Goal: Information Seeking & Learning: Learn about a topic

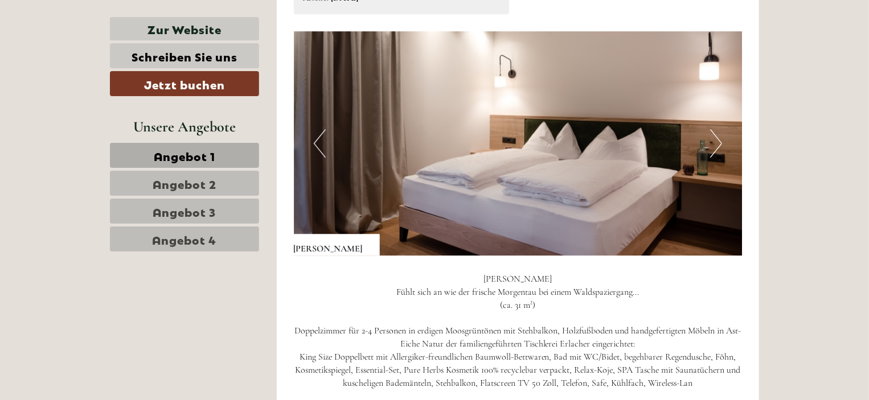
scroll to position [1594, 0]
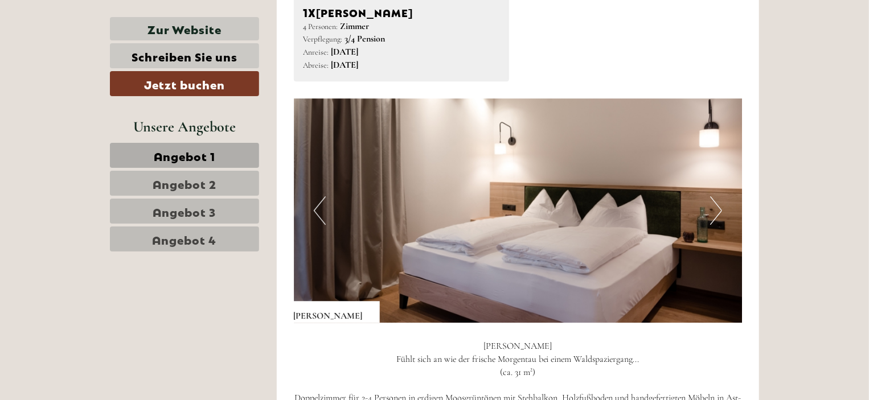
click at [720, 207] on button "Next" at bounding box center [716, 210] width 12 height 28
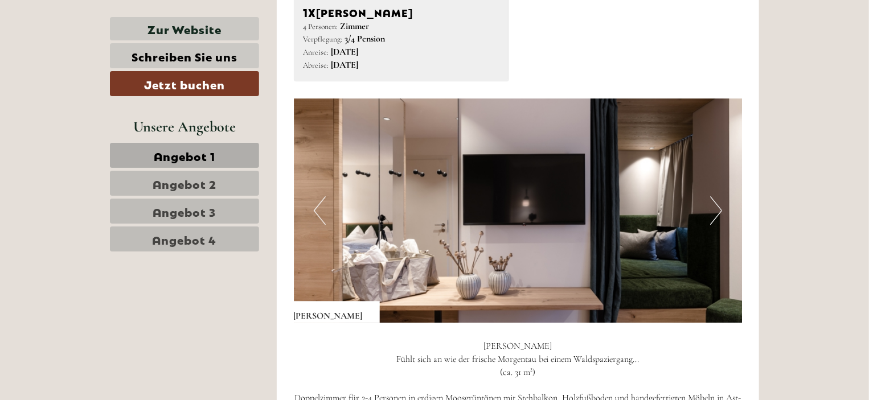
click at [720, 206] on button "Next" at bounding box center [716, 210] width 12 height 28
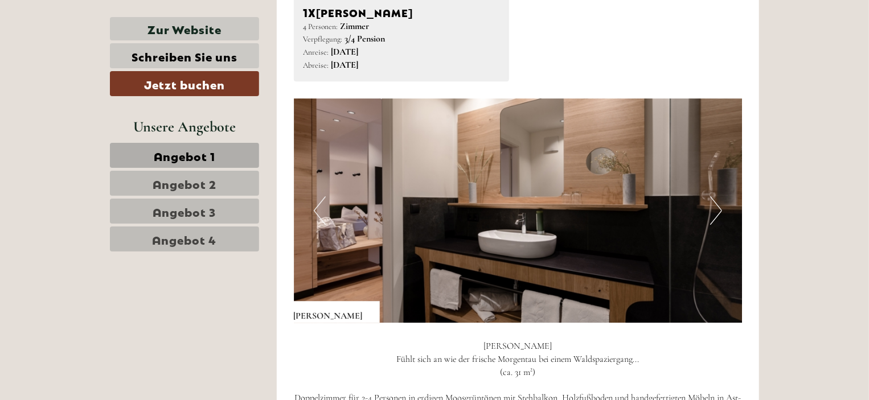
click at [720, 207] on button "Next" at bounding box center [716, 210] width 12 height 28
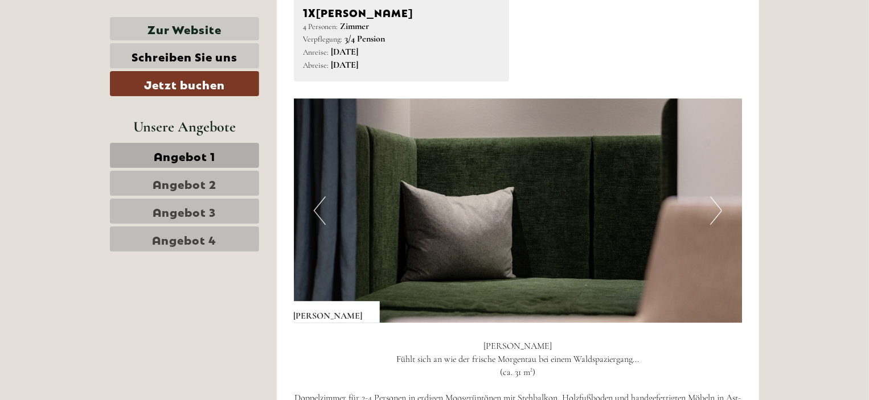
click at [720, 207] on button "Next" at bounding box center [716, 210] width 12 height 28
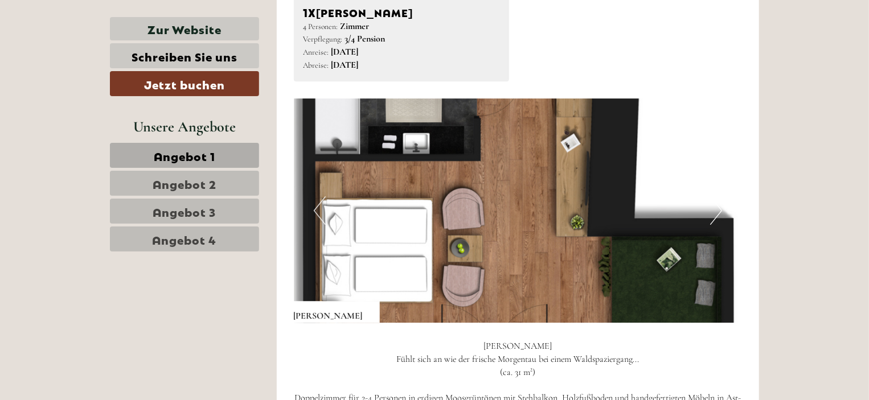
click at [724, 210] on img at bounding box center [518, 211] width 449 height 224
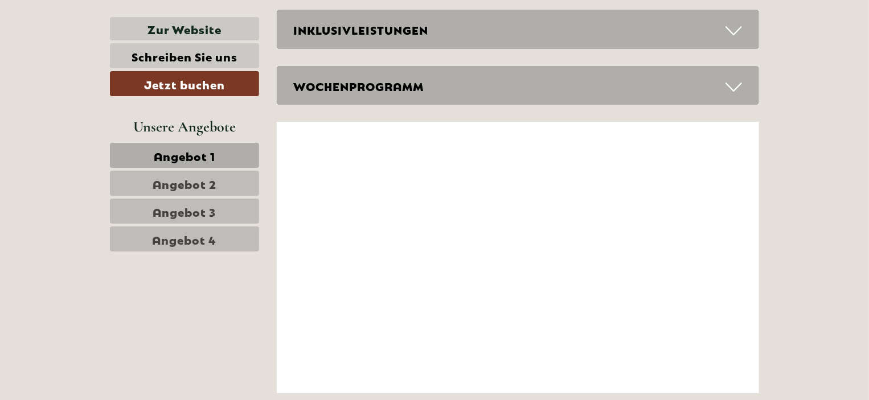
scroll to position [3986, 0]
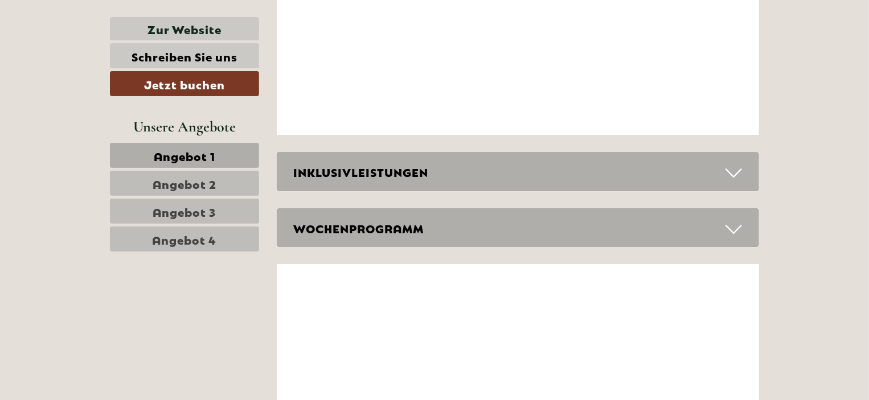
click at [736, 169] on icon at bounding box center [733, 172] width 17 height 19
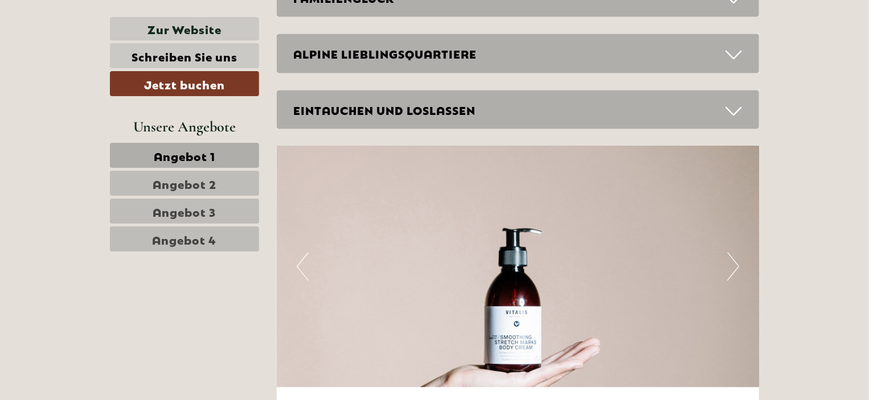
scroll to position [3246, 0]
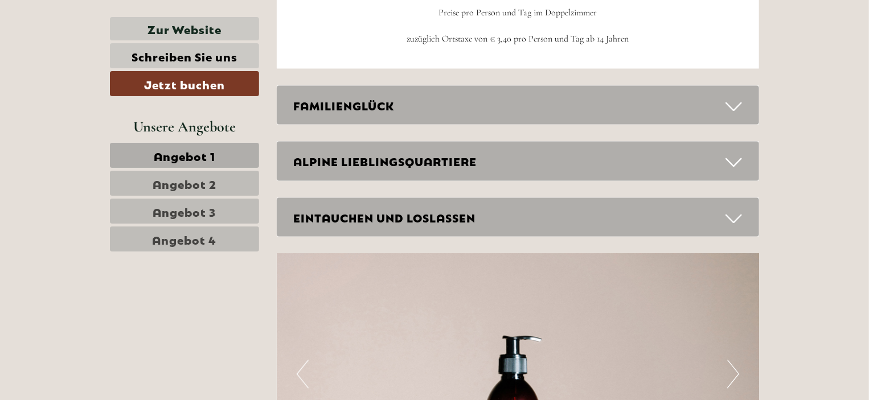
click at [733, 102] on icon at bounding box center [733, 106] width 17 height 19
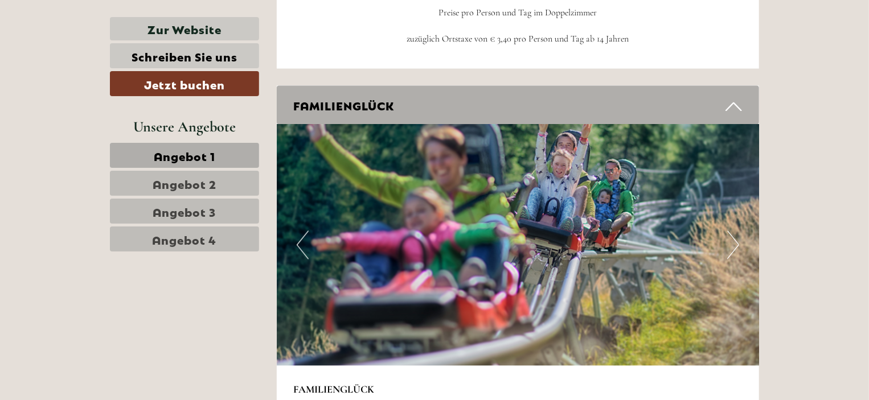
click at [733, 101] on icon at bounding box center [733, 106] width 17 height 19
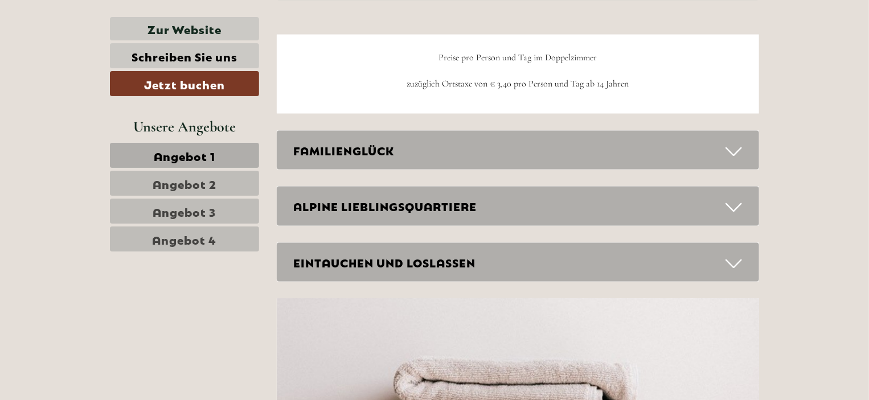
scroll to position [3132, 0]
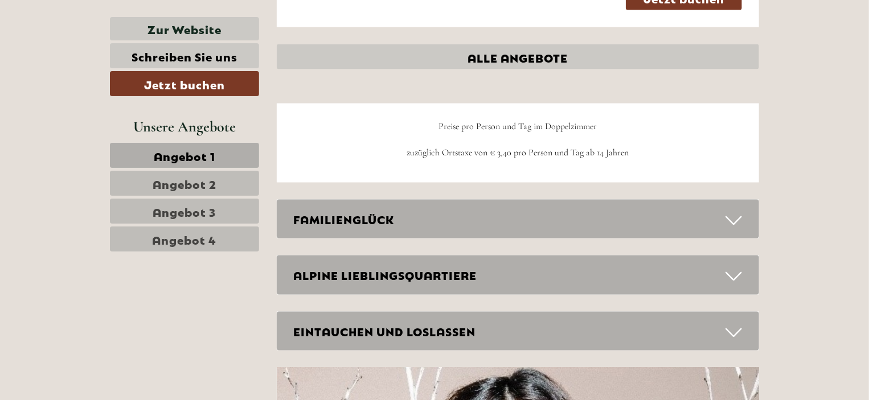
click at [733, 269] on icon at bounding box center [733, 276] width 17 height 19
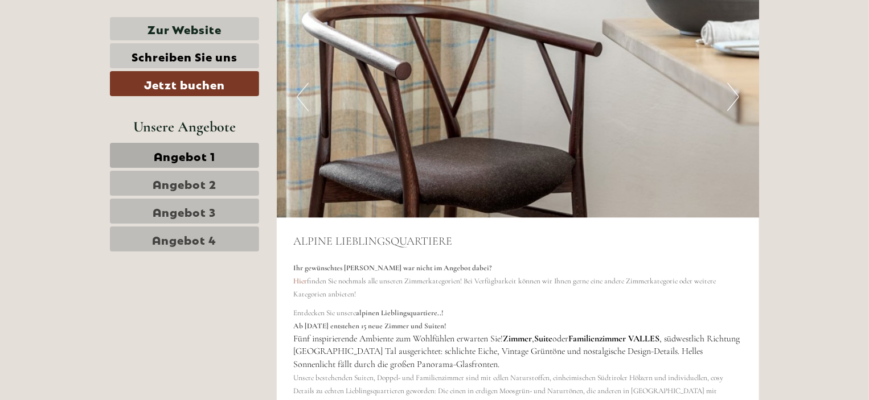
scroll to position [3303, 0]
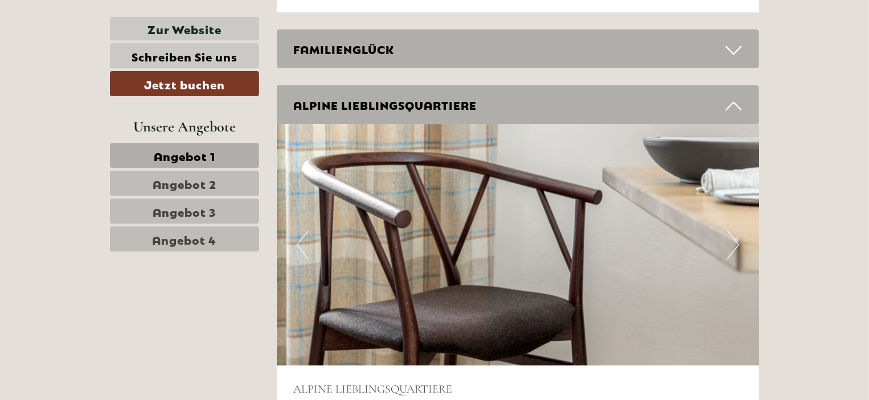
click at [734, 98] on icon at bounding box center [733, 105] width 17 height 19
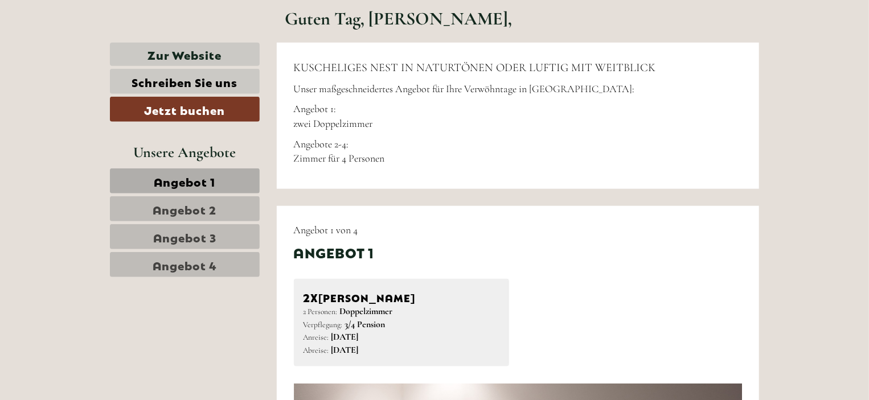
scroll to position [456, 0]
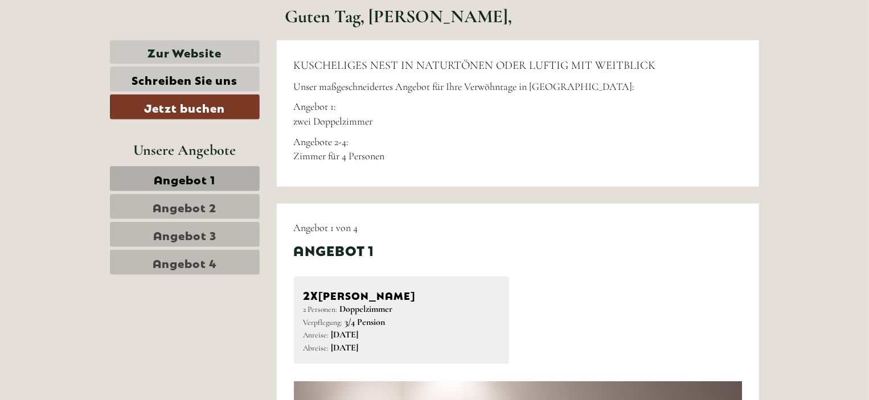
click at [200, 263] on span "Angebot 4" at bounding box center [185, 263] width 64 height 16
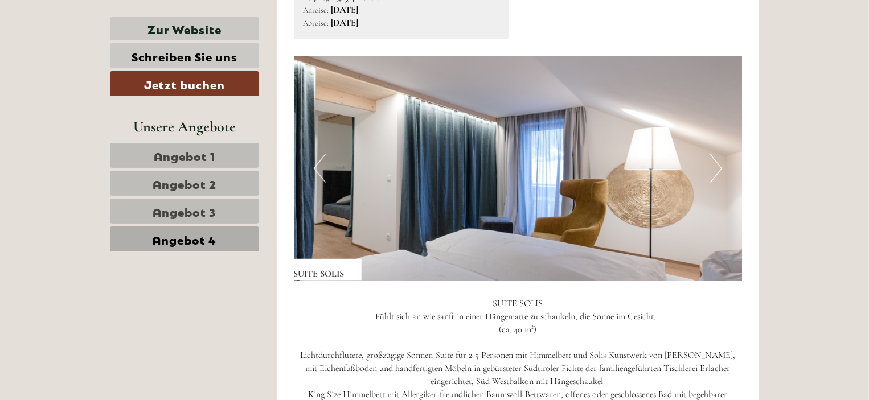
scroll to position [773, 0]
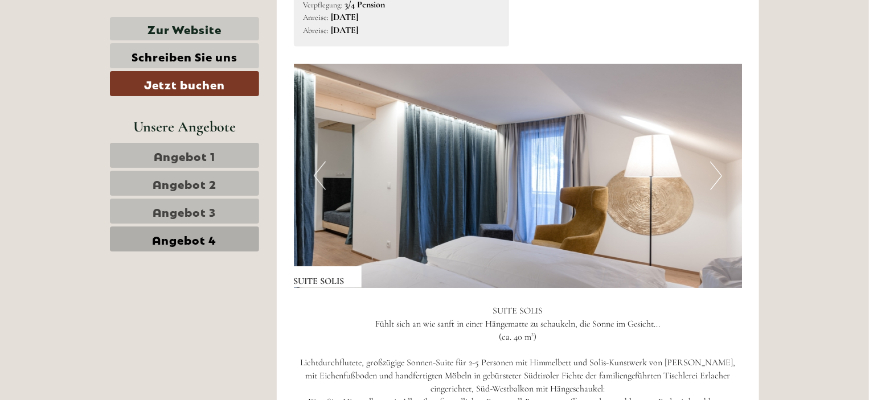
click at [724, 173] on img at bounding box center [518, 176] width 449 height 224
click at [715, 173] on button "Next" at bounding box center [716, 176] width 12 height 28
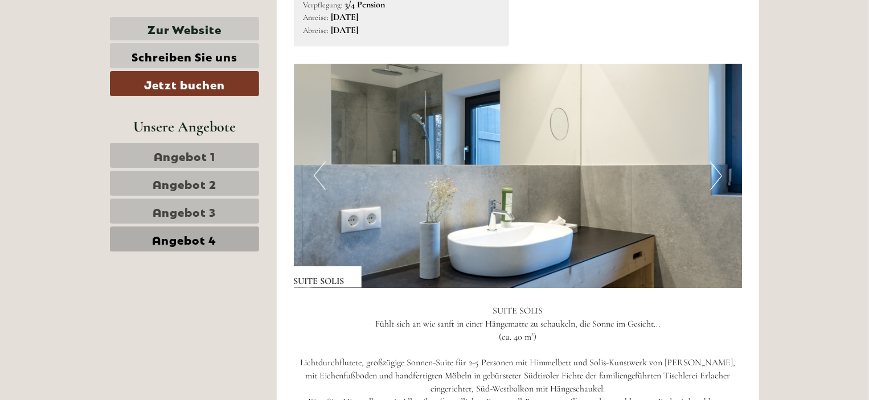
click at [717, 174] on button "Next" at bounding box center [716, 176] width 12 height 28
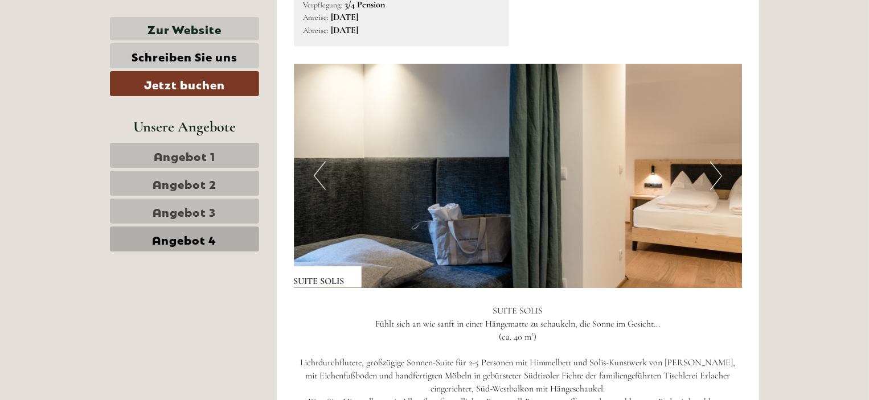
click at [722, 175] on button "Next" at bounding box center [716, 176] width 12 height 28
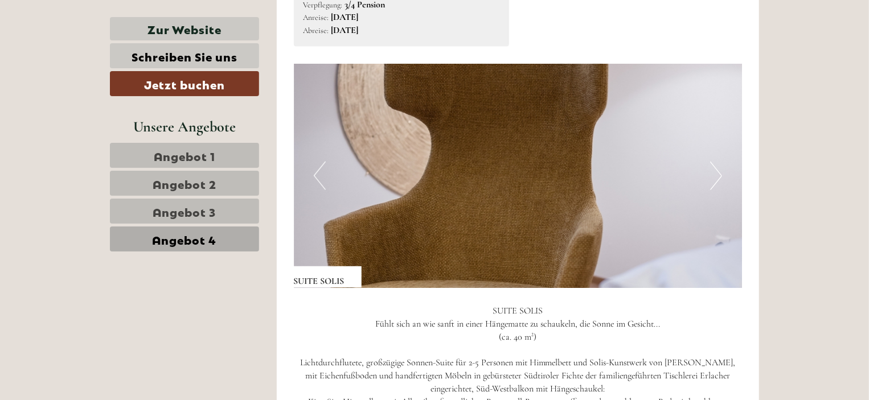
click at [721, 175] on button "Next" at bounding box center [716, 176] width 12 height 28
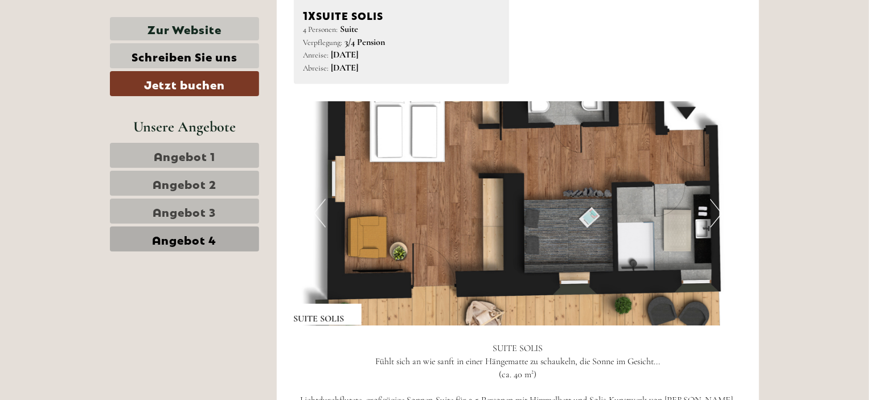
scroll to position [716, 0]
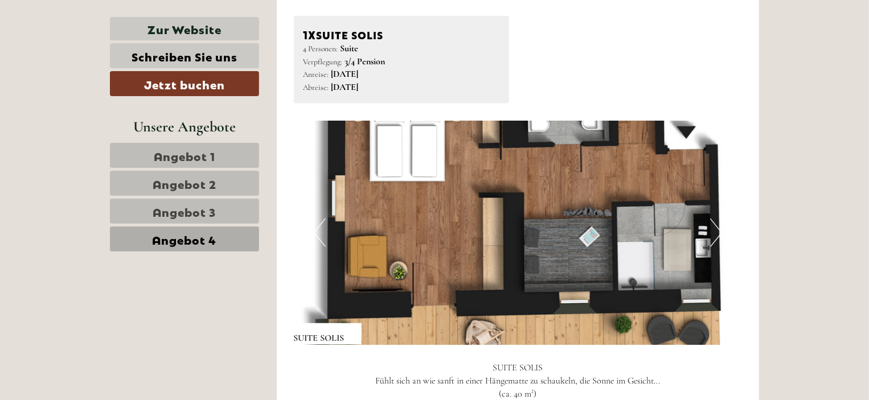
click at [716, 227] on button "Next" at bounding box center [716, 233] width 12 height 28
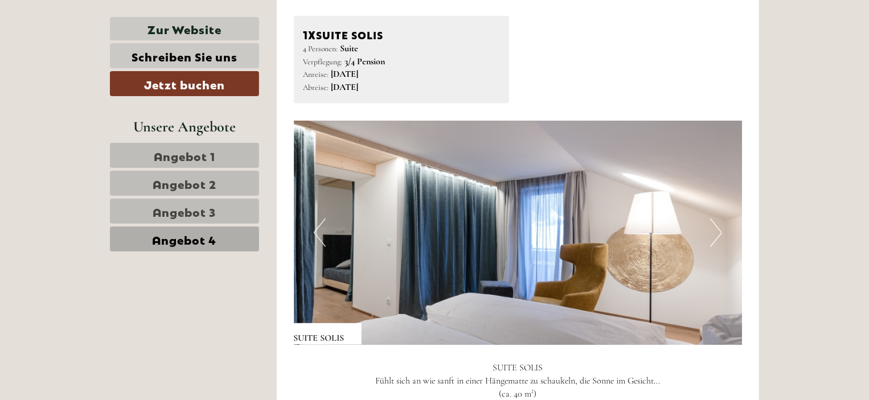
click at [716, 227] on button "Next" at bounding box center [716, 233] width 12 height 28
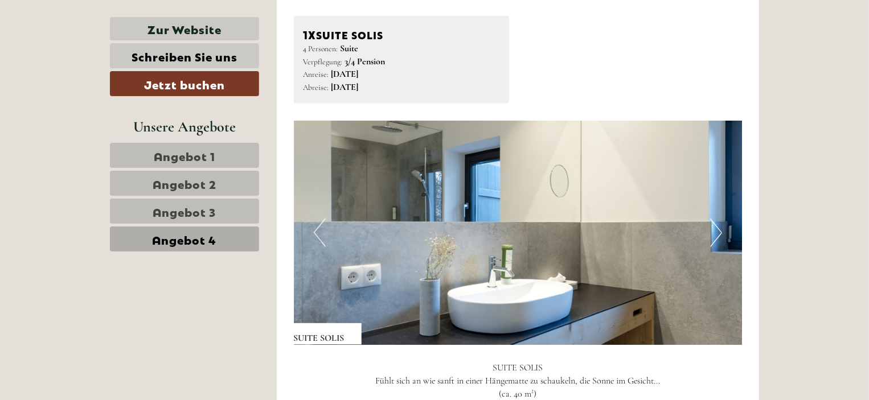
click at [716, 227] on button "Next" at bounding box center [716, 233] width 12 height 28
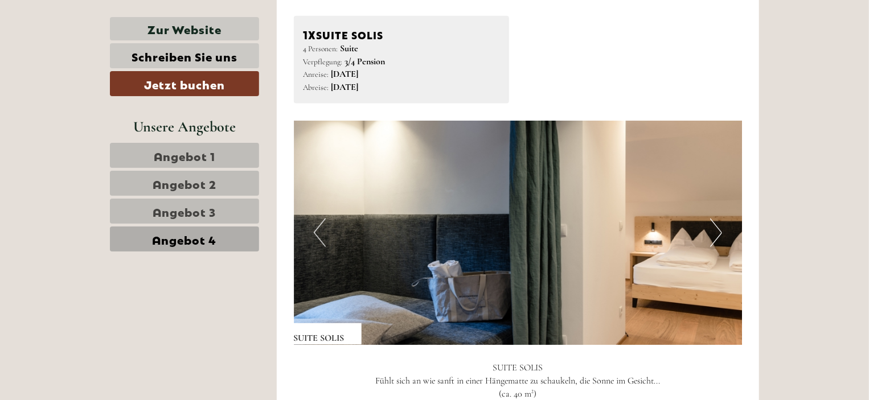
click at [717, 227] on button "Next" at bounding box center [716, 233] width 12 height 28
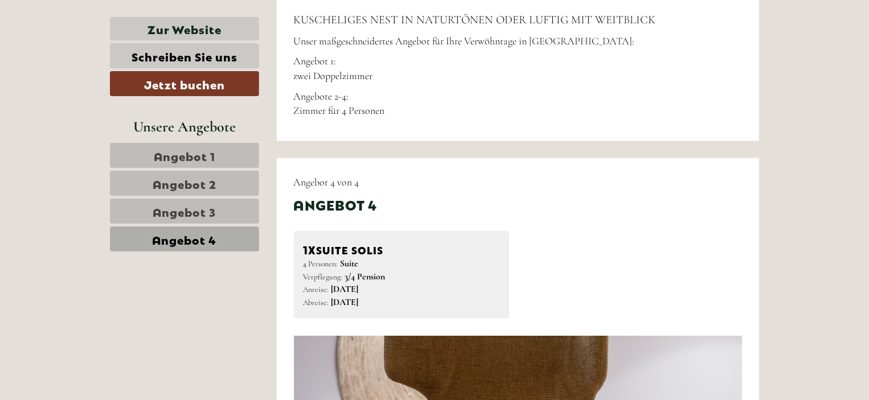
scroll to position [512, 0]
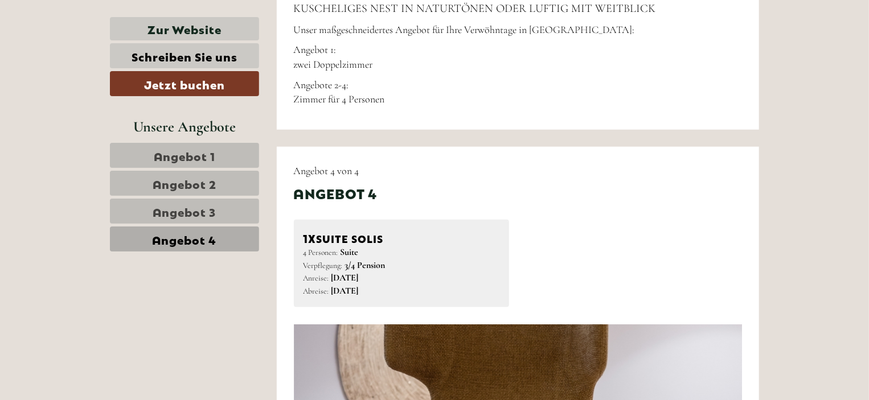
click at [206, 153] on span "Angebot 1" at bounding box center [184, 155] width 61 height 16
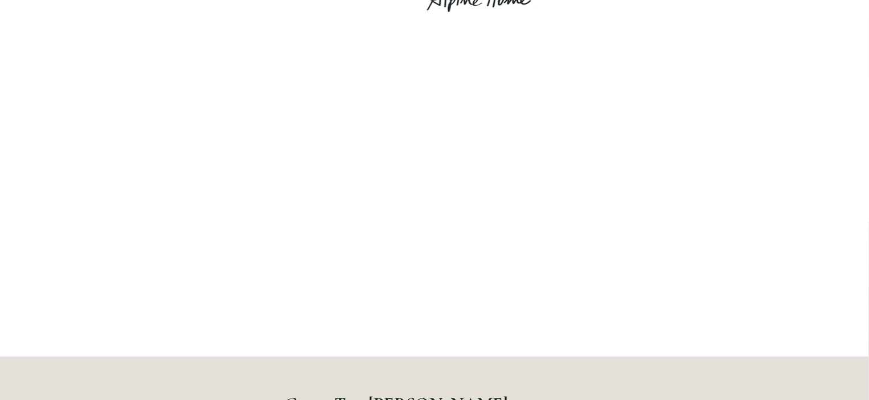
scroll to position [57, 0]
